Goal: Navigation & Orientation: Understand site structure

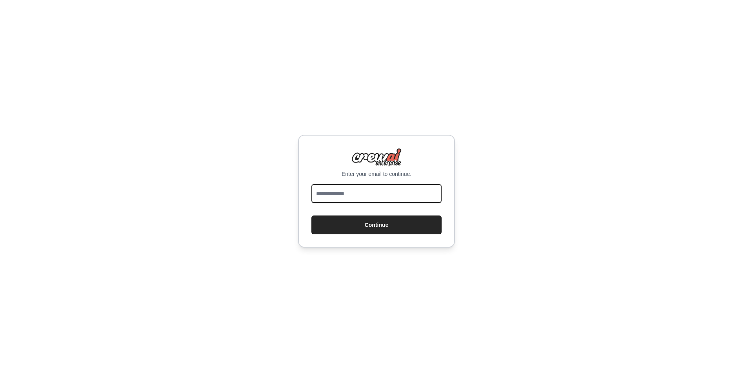
click at [345, 197] on input "email" at bounding box center [376, 193] width 130 height 19
type input "**********"
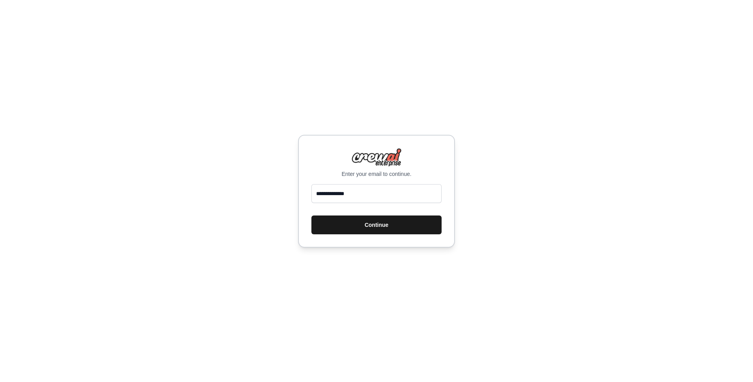
click at [404, 229] on button "Continue" at bounding box center [376, 225] width 130 height 19
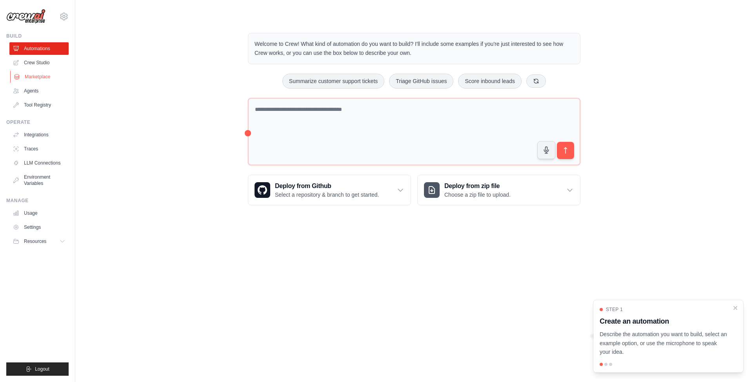
click at [34, 77] on link "Marketplace" at bounding box center [39, 77] width 59 height 13
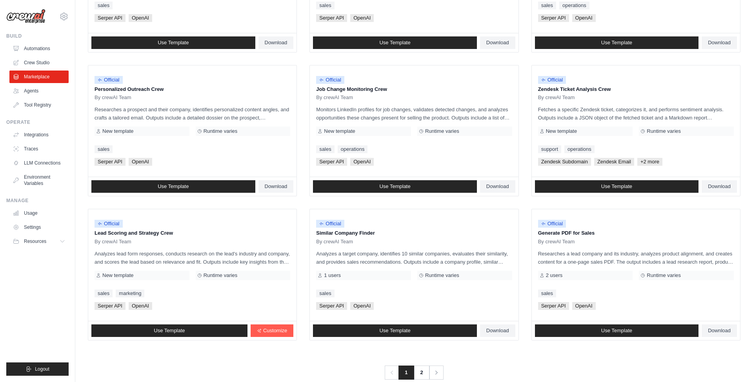
scroll to position [343, 0]
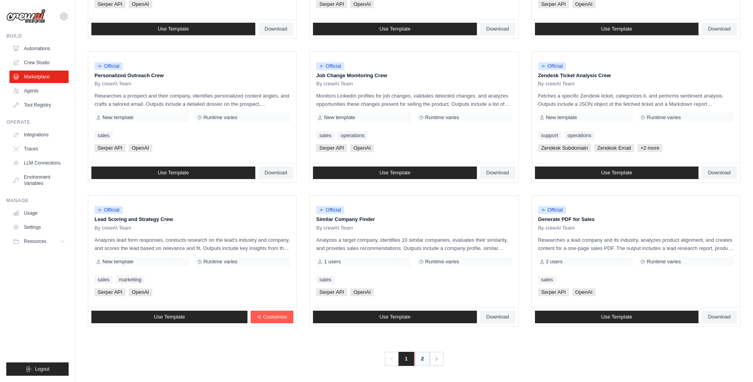
click at [422, 358] on link "2" at bounding box center [422, 359] width 16 height 14
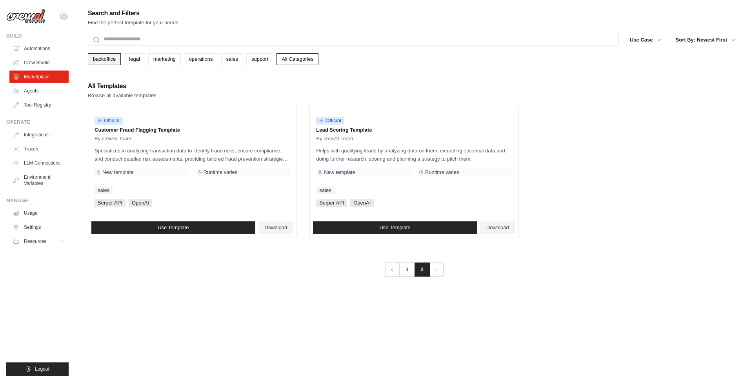
click at [108, 62] on link "backoffice" at bounding box center [104, 59] width 33 height 12
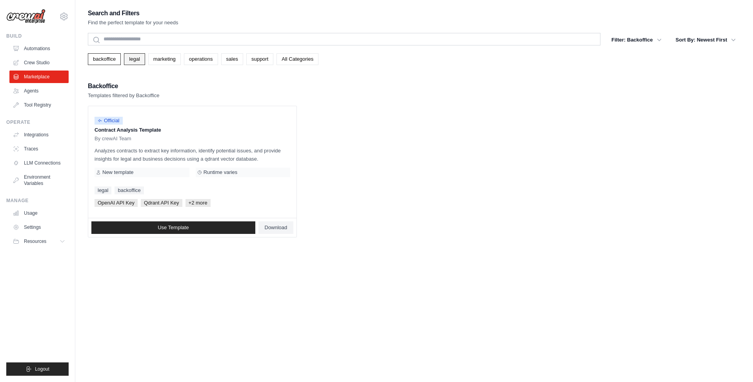
click at [140, 59] on link "legal" at bounding box center [134, 59] width 21 height 12
click at [102, 61] on link "backoffice" at bounding box center [104, 59] width 33 height 12
click at [138, 59] on link "legal" at bounding box center [134, 59] width 21 height 12
click at [722, 38] on button "Sort By: Newest First" at bounding box center [705, 40] width 69 height 14
click at [170, 62] on link "marketing" at bounding box center [164, 59] width 33 height 12
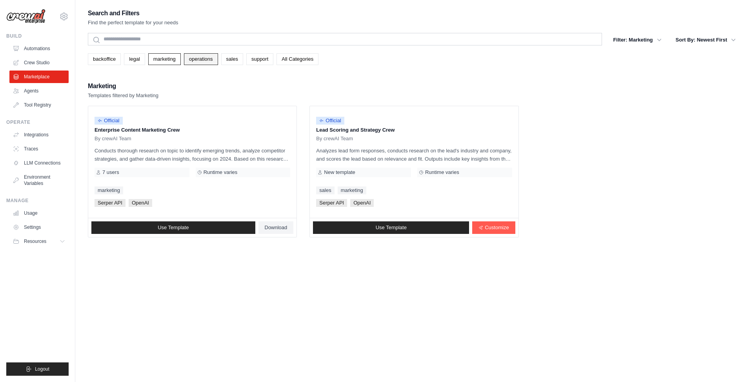
click at [205, 60] on link "operations" at bounding box center [201, 59] width 34 height 12
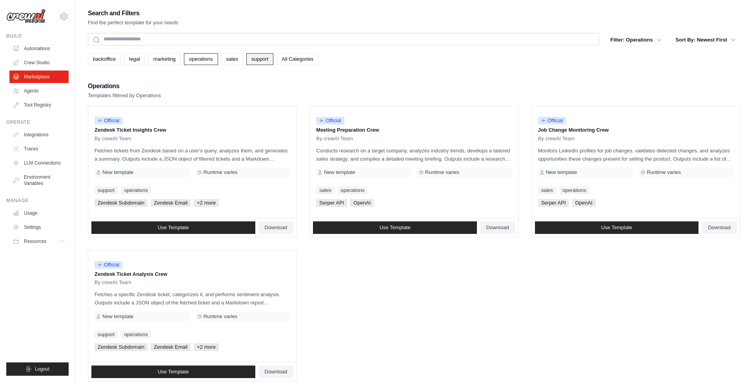
click at [247, 59] on link "support" at bounding box center [259, 59] width 27 height 12
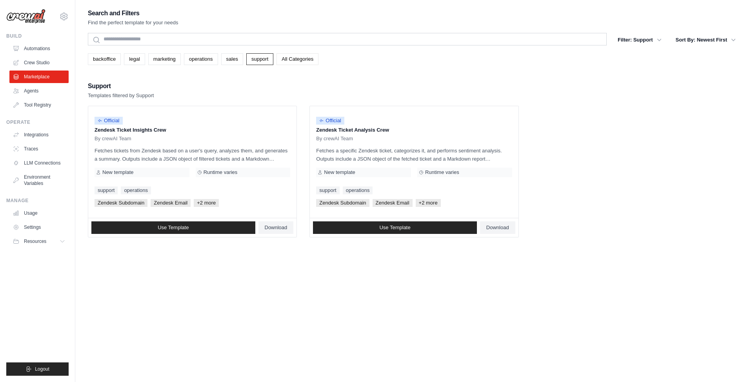
click at [295, 59] on link "All Categories" at bounding box center [297, 59] width 42 height 12
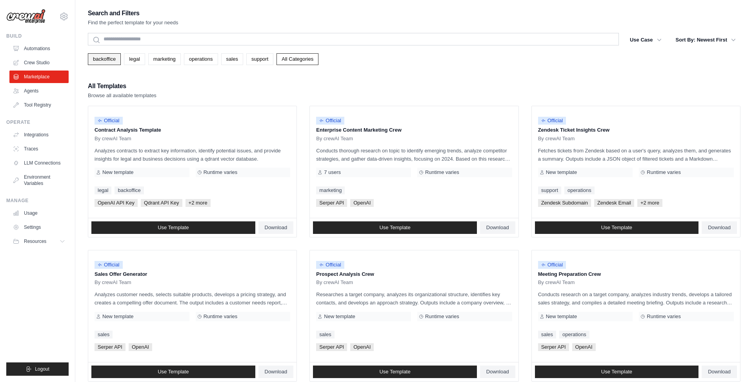
click at [103, 60] on link "backoffice" at bounding box center [104, 59] width 33 height 12
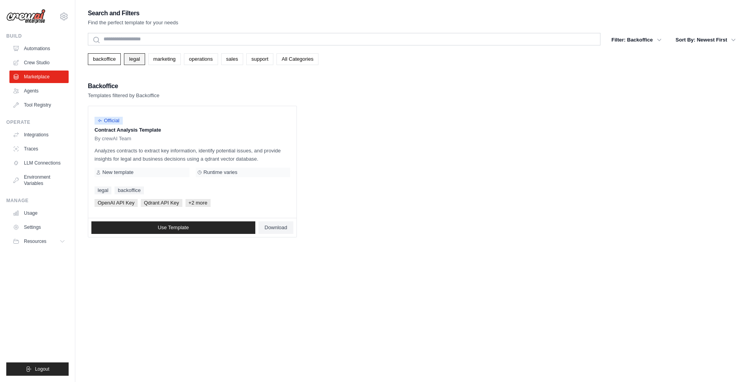
click at [134, 61] on link "legal" at bounding box center [134, 59] width 21 height 12
click at [168, 62] on link "marketing" at bounding box center [164, 59] width 33 height 12
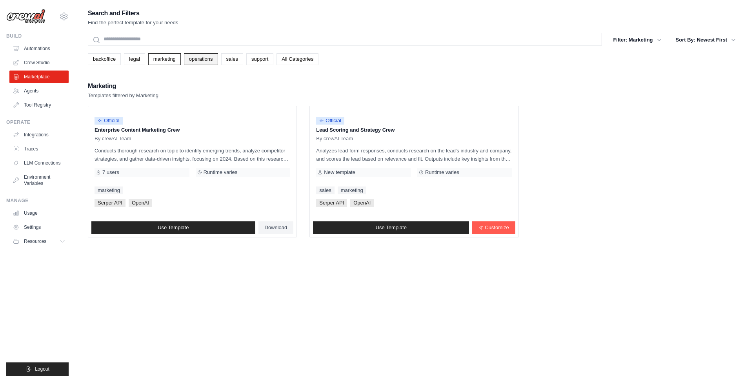
click at [189, 61] on link "operations" at bounding box center [201, 59] width 34 height 12
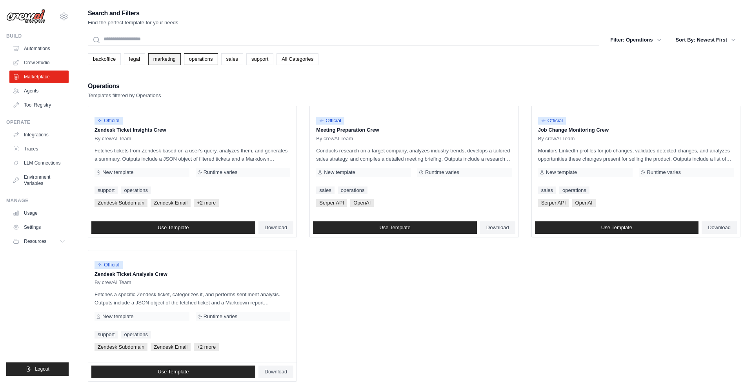
click at [173, 60] on link "marketing" at bounding box center [164, 59] width 33 height 12
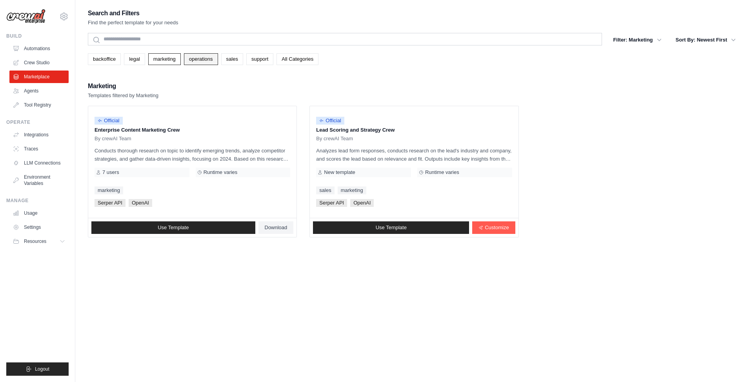
click at [196, 60] on link "operations" at bounding box center [201, 59] width 34 height 12
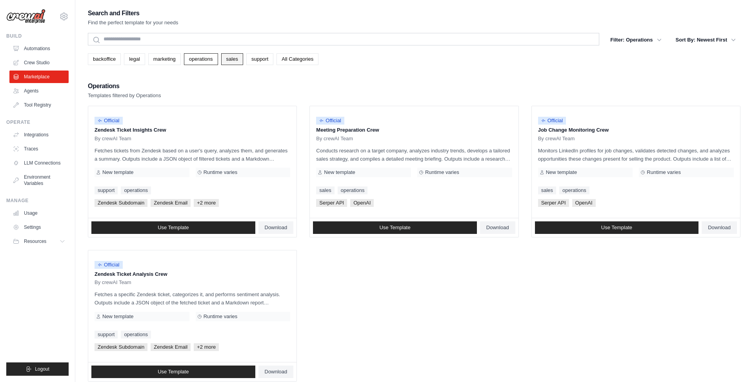
click at [230, 60] on link "sales" at bounding box center [232, 59] width 22 height 12
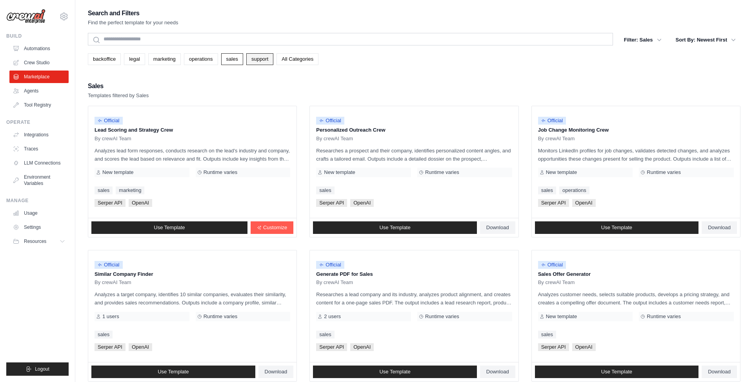
click at [266, 61] on link "support" at bounding box center [259, 59] width 27 height 12
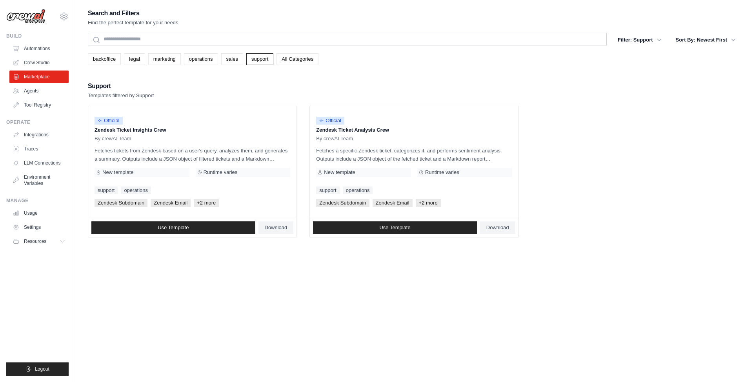
click at [300, 61] on link "All Categories" at bounding box center [297, 59] width 42 height 12
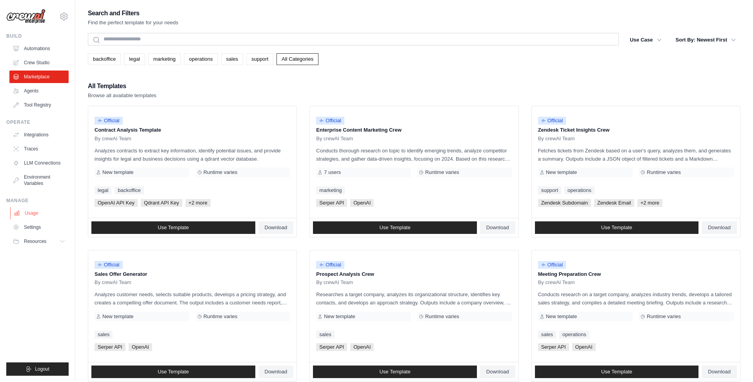
click at [28, 212] on link "Usage" at bounding box center [39, 213] width 59 height 13
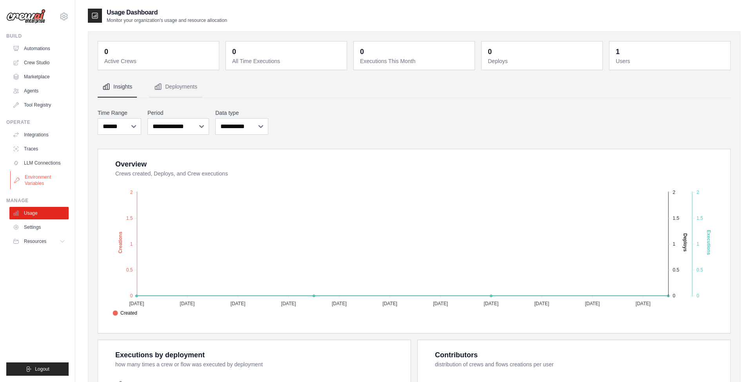
click at [35, 176] on link "Environment Variables" at bounding box center [39, 180] width 59 height 19
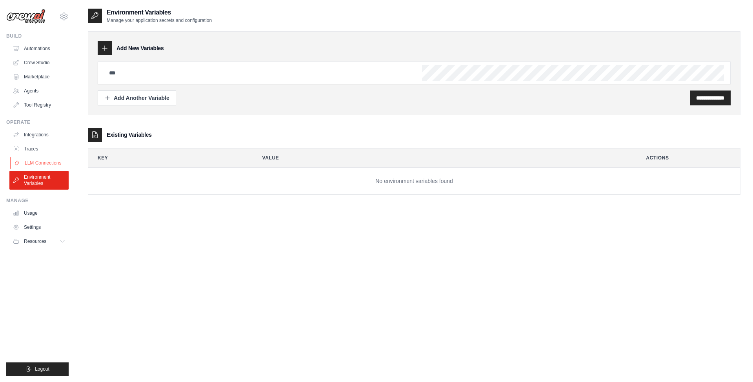
click at [41, 164] on link "LLM Connections" at bounding box center [39, 163] width 59 height 13
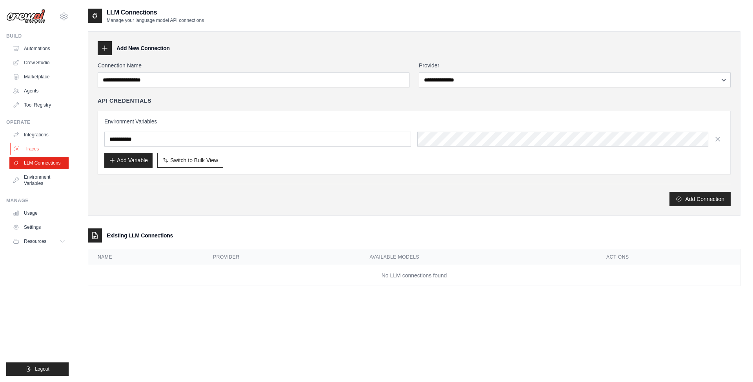
click at [32, 147] on link "Traces" at bounding box center [39, 149] width 59 height 13
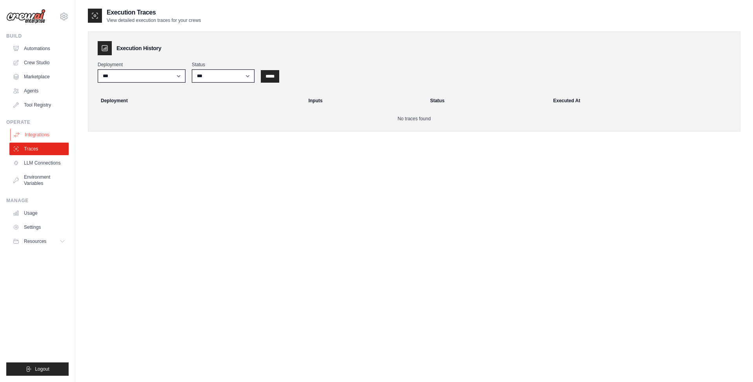
click at [39, 136] on link "Integrations" at bounding box center [39, 135] width 59 height 13
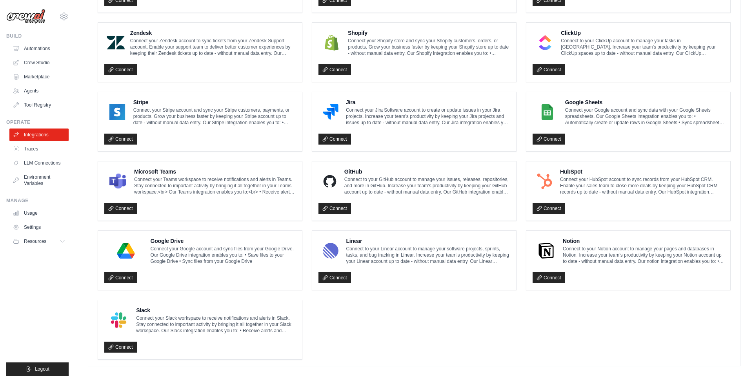
scroll to position [352, 0]
